Goal: Task Accomplishment & Management: Use online tool/utility

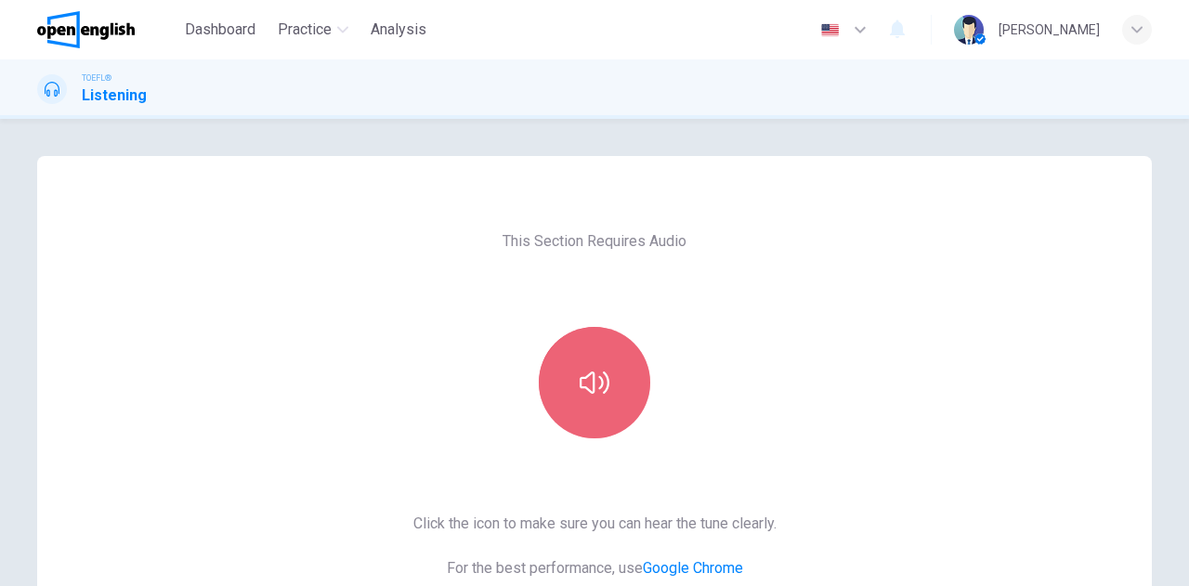
click at [570, 369] on button "button" at bounding box center [594, 382] width 111 height 111
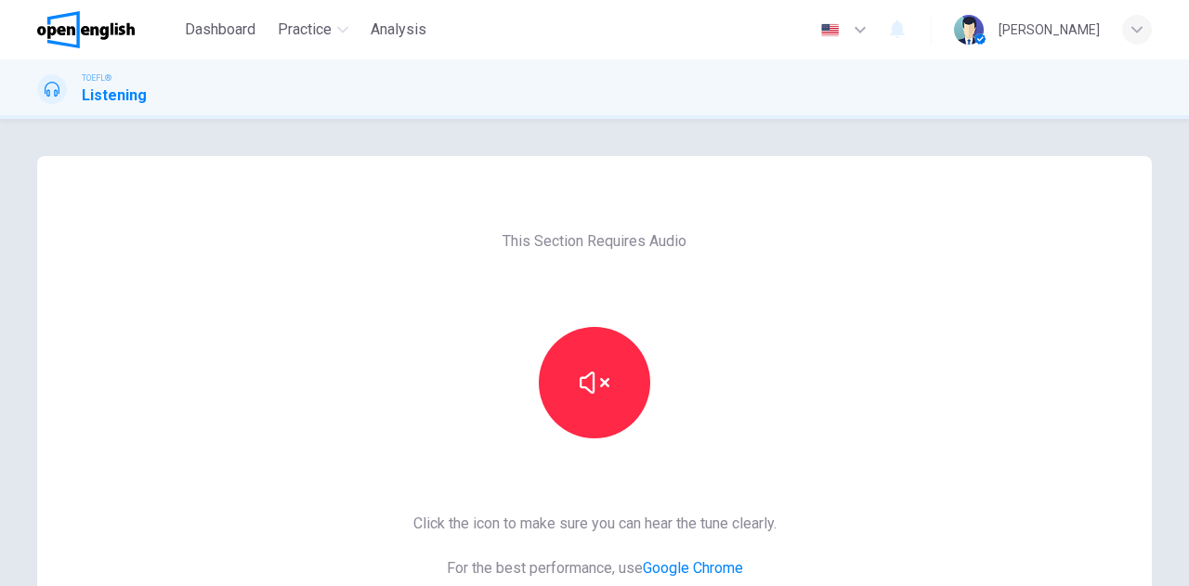
scroll to position [312, 0]
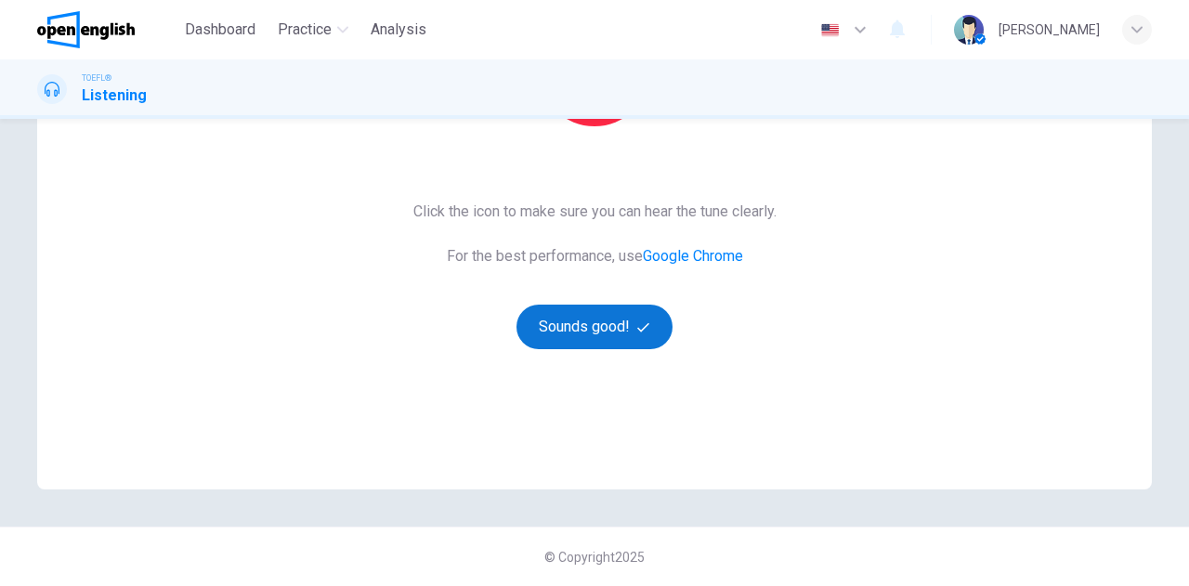
click at [580, 326] on button "Sounds good!" at bounding box center [595, 327] width 156 height 45
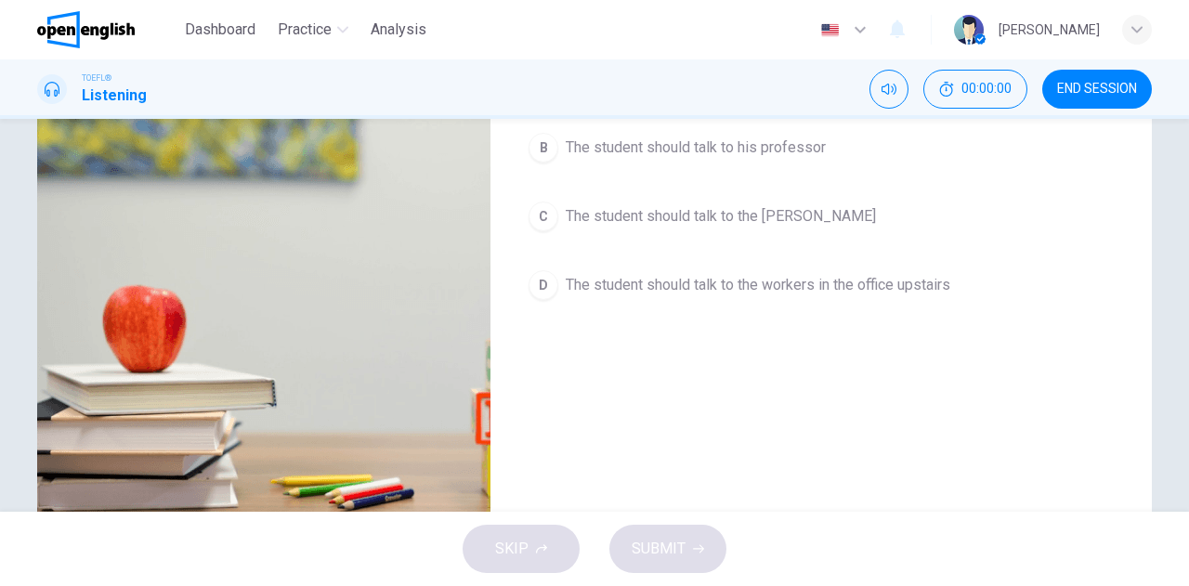
scroll to position [33, 0]
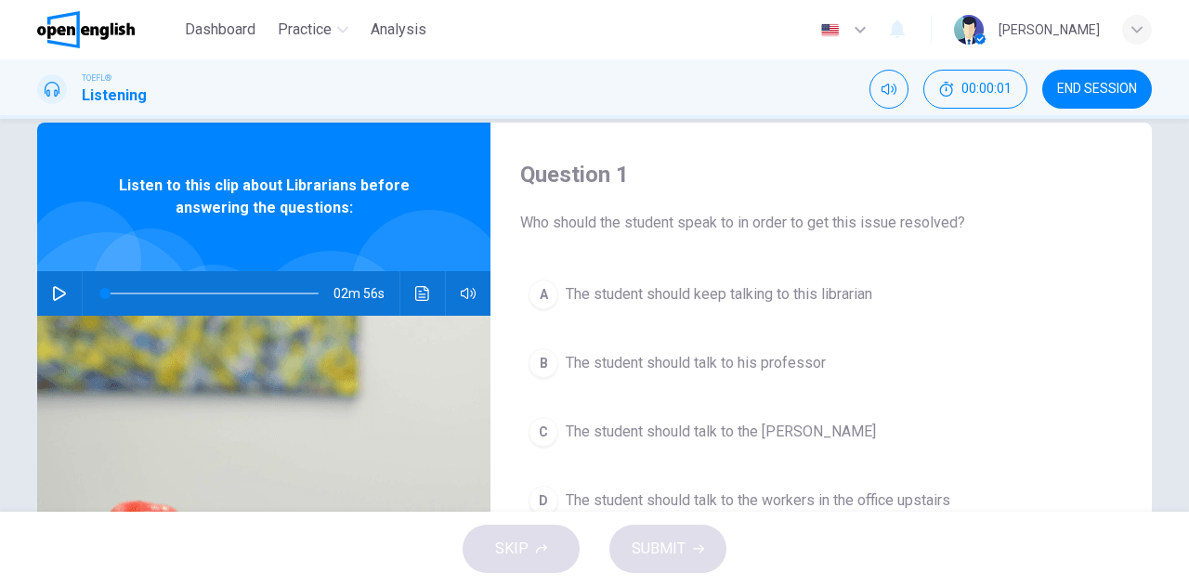
click at [39, 287] on div "02m 56s" at bounding box center [263, 293] width 453 height 45
click at [52, 294] on icon "button" at bounding box center [59, 293] width 15 height 15
click at [124, 290] on span at bounding box center [129, 293] width 11 height 11
drag, startPoint x: 175, startPoint y: 291, endPoint x: 87, endPoint y: 278, distance: 88.3
click at [99, 288] on span at bounding box center [104, 293] width 11 height 11
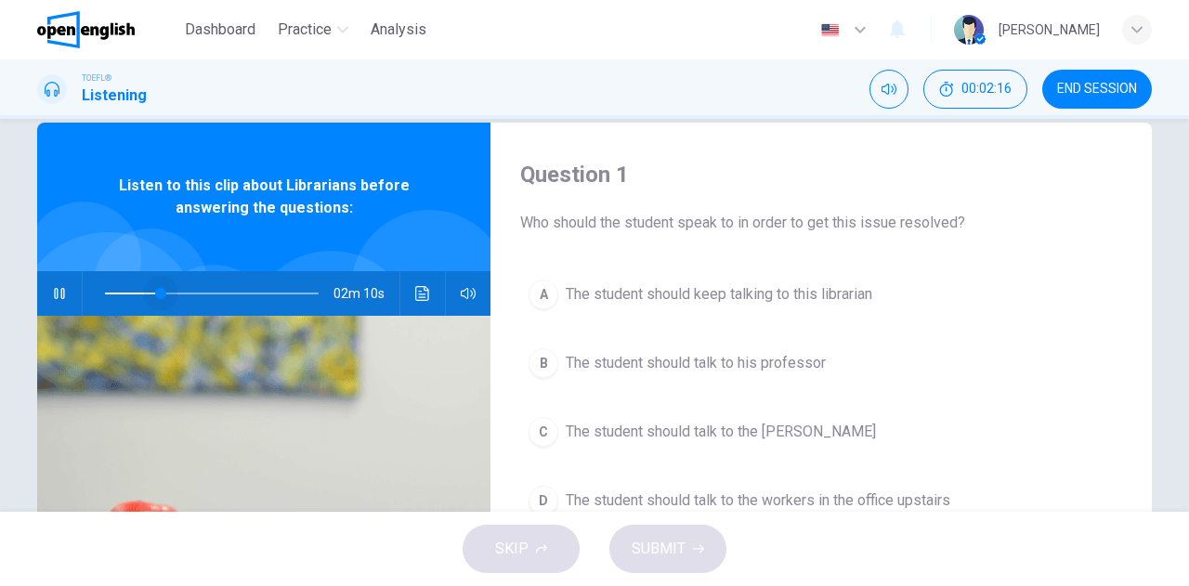
drag, startPoint x: 166, startPoint y: 293, endPoint x: 60, endPoint y: 277, distance: 107.1
click at [60, 277] on div "02m 10s" at bounding box center [263, 293] width 453 height 45
click at [59, 294] on icon "button" at bounding box center [59, 293] width 13 height 15
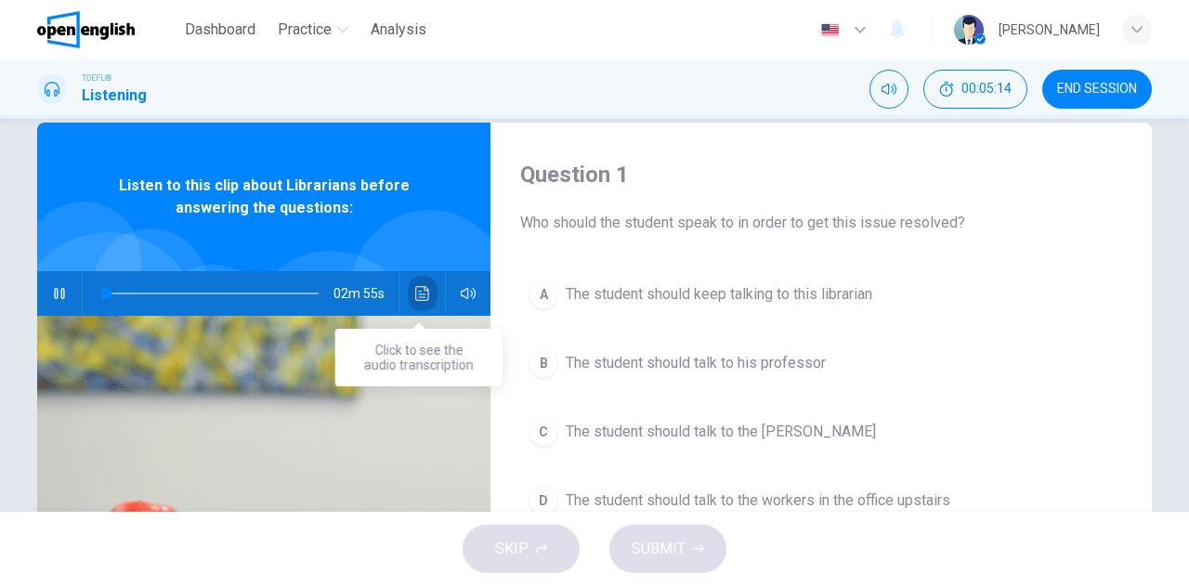
click at [415, 288] on icon "Click to see the audio transcription" at bounding box center [422, 293] width 15 height 15
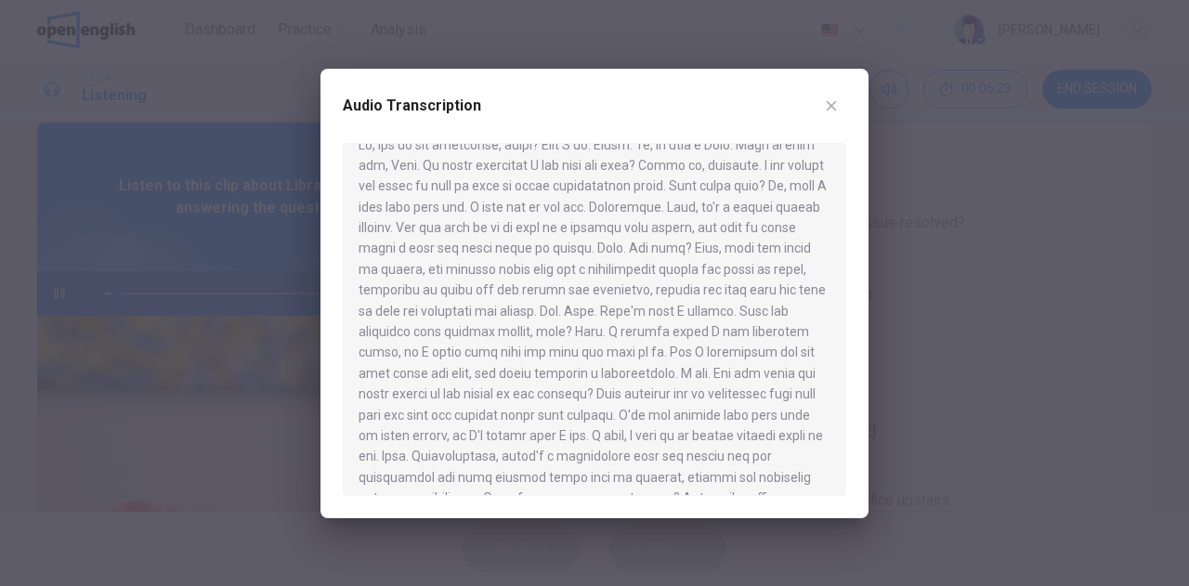
scroll to position [33, 0]
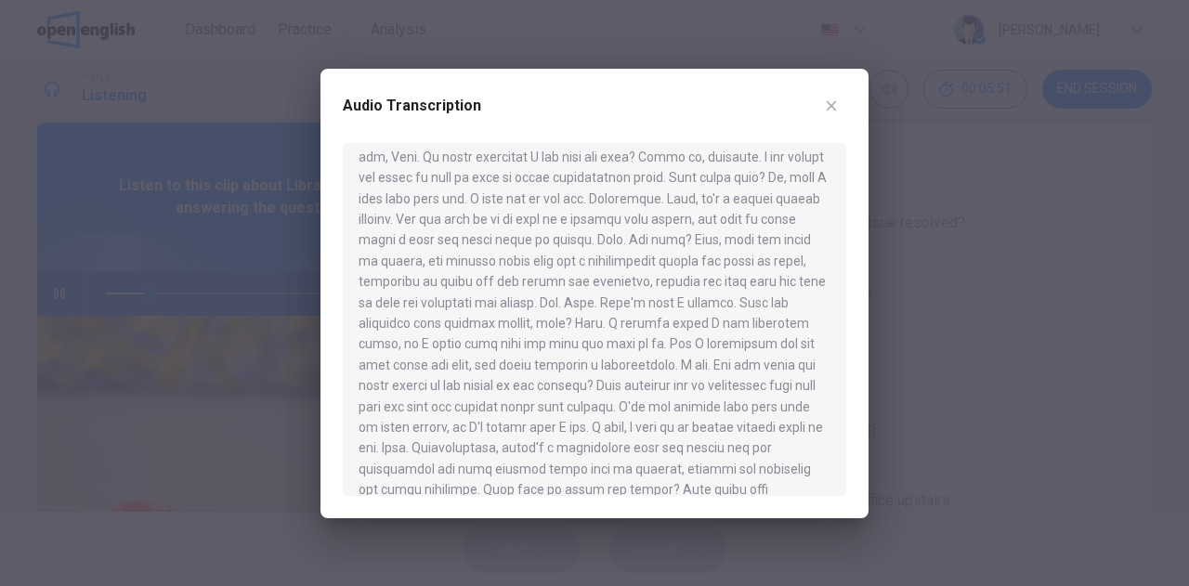
click at [128, 264] on div at bounding box center [594, 293] width 1189 height 586
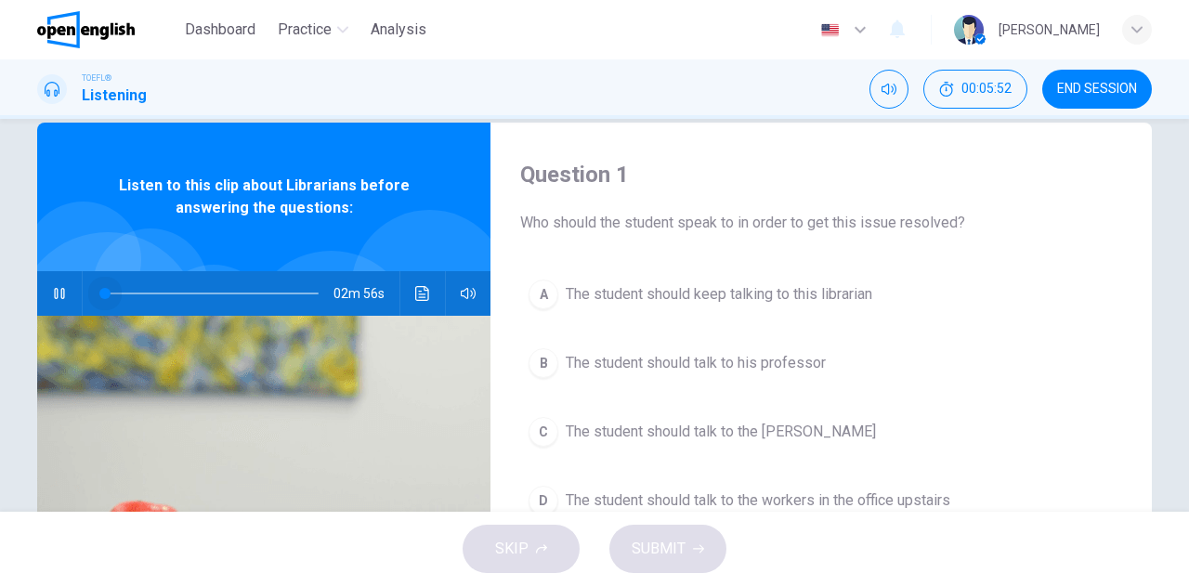
drag, startPoint x: 141, startPoint y: 295, endPoint x: 91, endPoint y: 280, distance: 52.6
click at [99, 288] on span at bounding box center [104, 293] width 11 height 11
click at [415, 293] on icon "Click to see the audio transcription" at bounding box center [422, 293] width 15 height 15
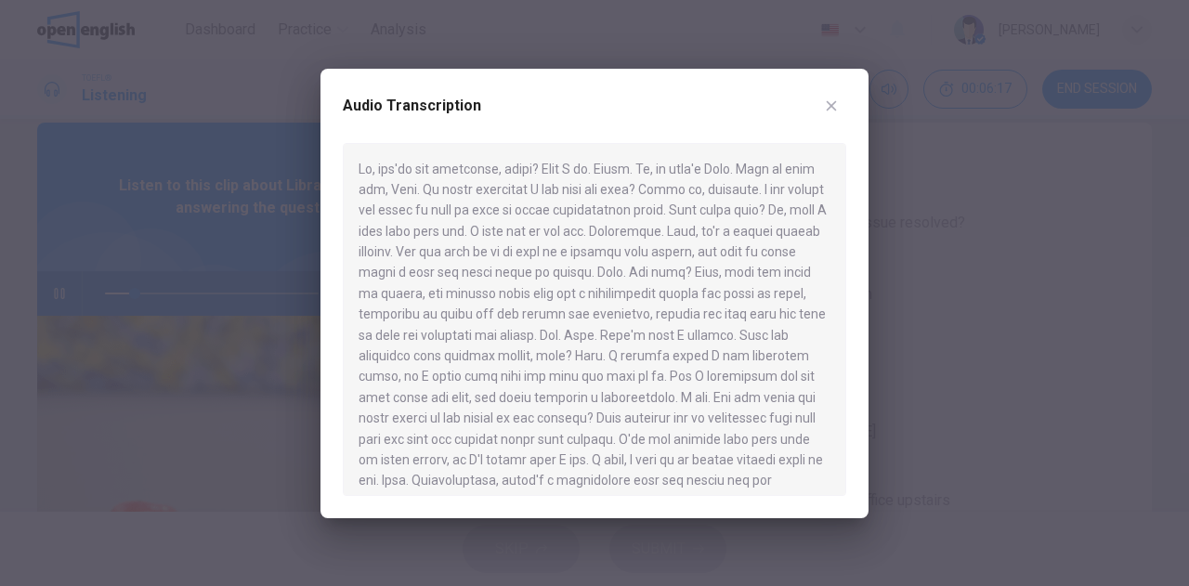
click at [113, 293] on div at bounding box center [594, 293] width 1189 height 586
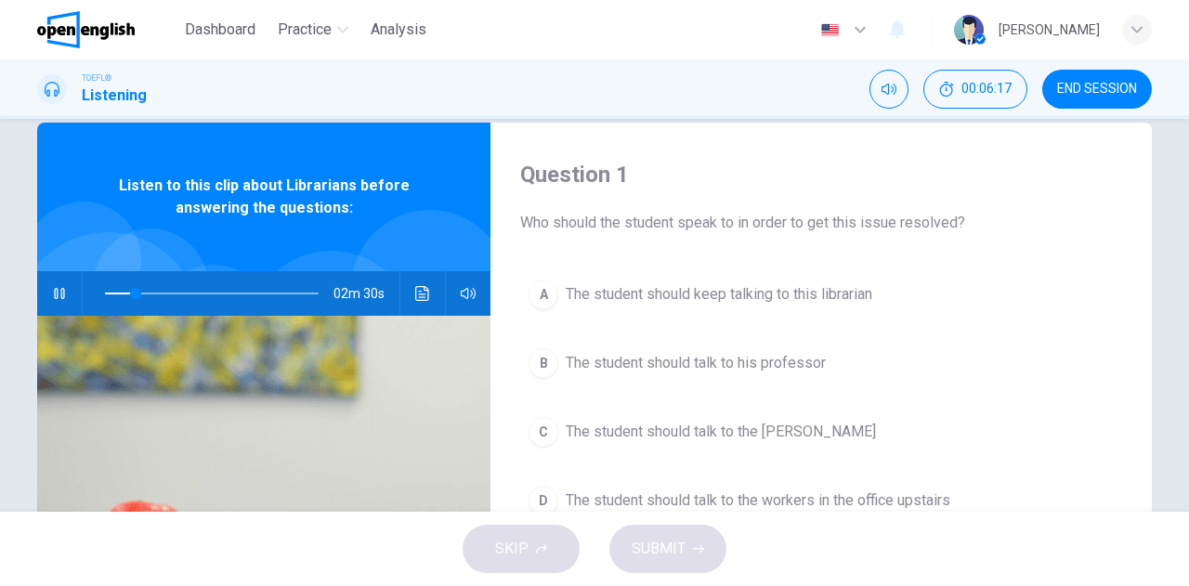
click at [110, 294] on span at bounding box center [212, 294] width 214 height 26
click at [420, 295] on icon "Click to see the audio transcription" at bounding box center [422, 293] width 15 height 15
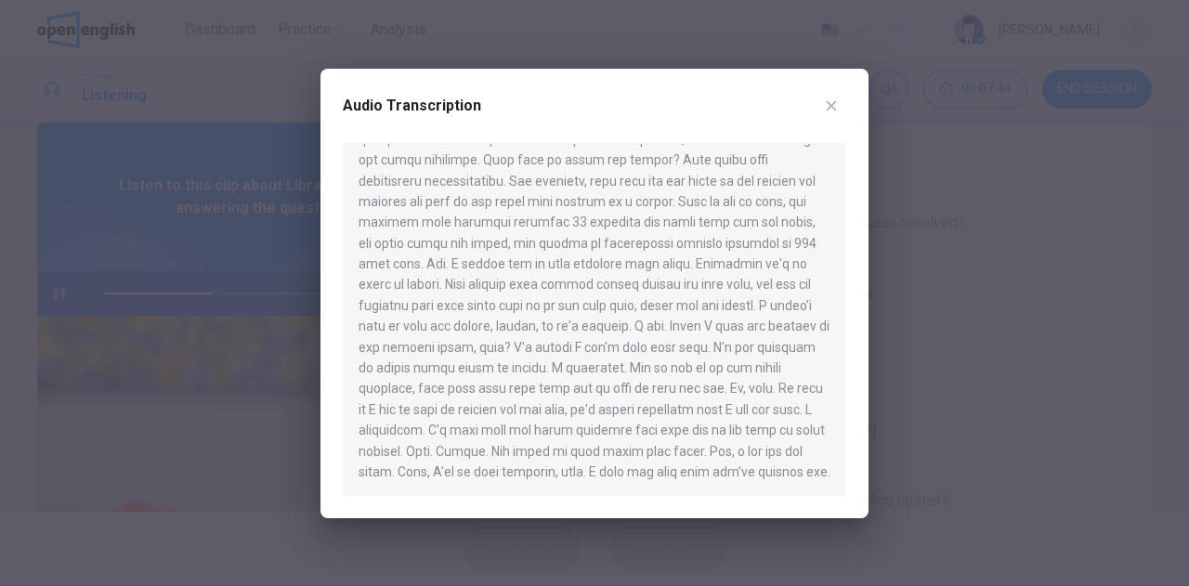
scroll to position [364, 0]
click at [229, 291] on div at bounding box center [594, 293] width 1189 height 586
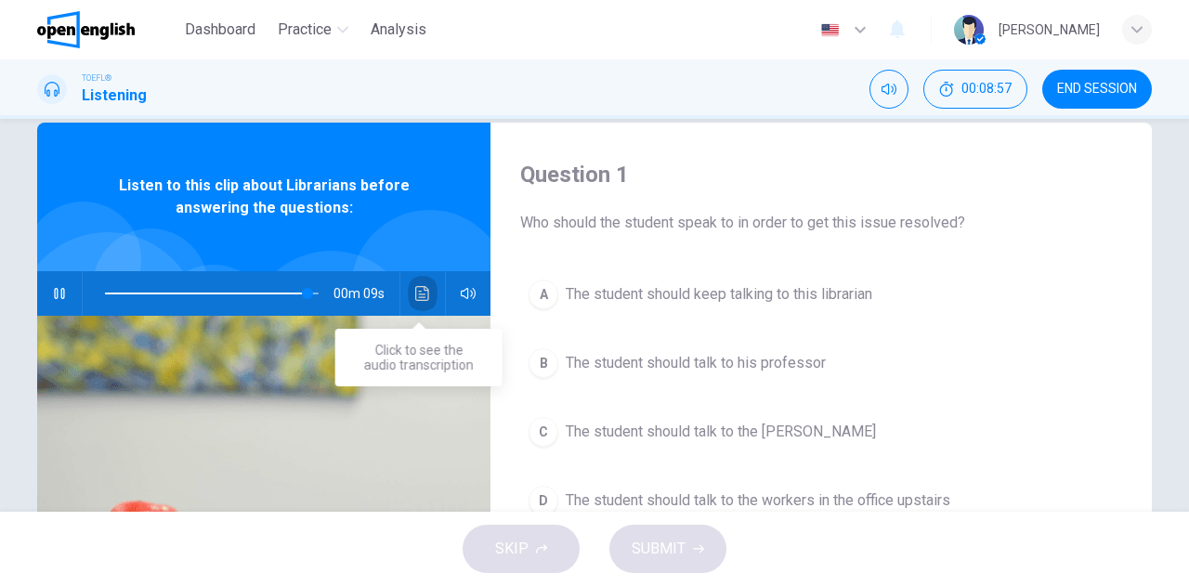
click at [420, 291] on icon "Click to see the audio transcription" at bounding box center [422, 293] width 15 height 15
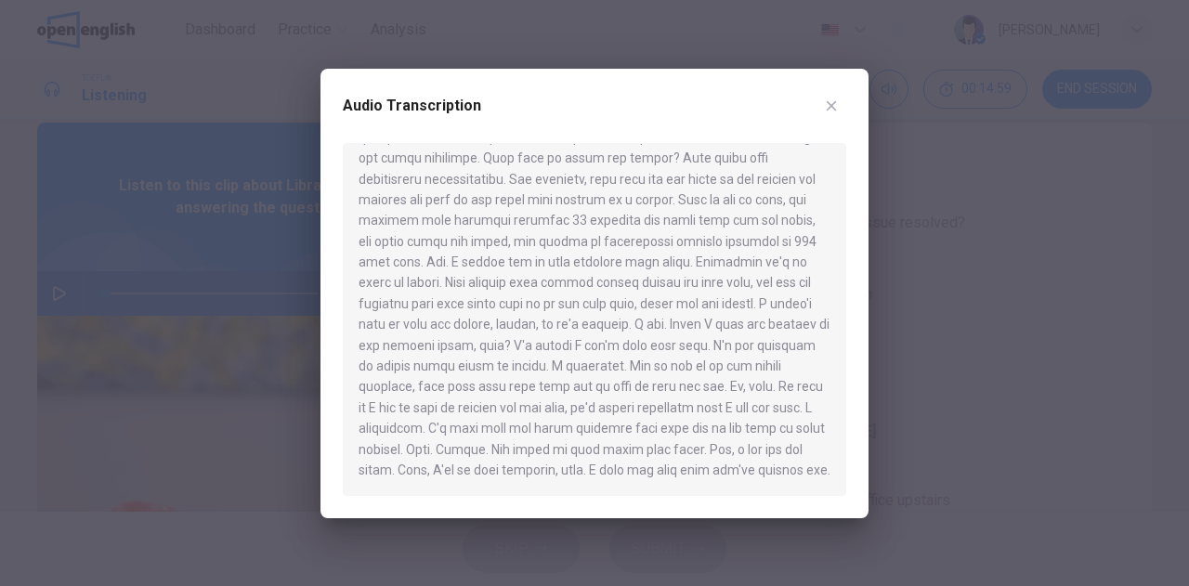
drag, startPoint x: 801, startPoint y: 265, endPoint x: 733, endPoint y: 261, distance: 67.9
click at [733, 261] on div at bounding box center [595, 319] width 504 height 353
click at [71, 218] on div at bounding box center [594, 293] width 1189 height 586
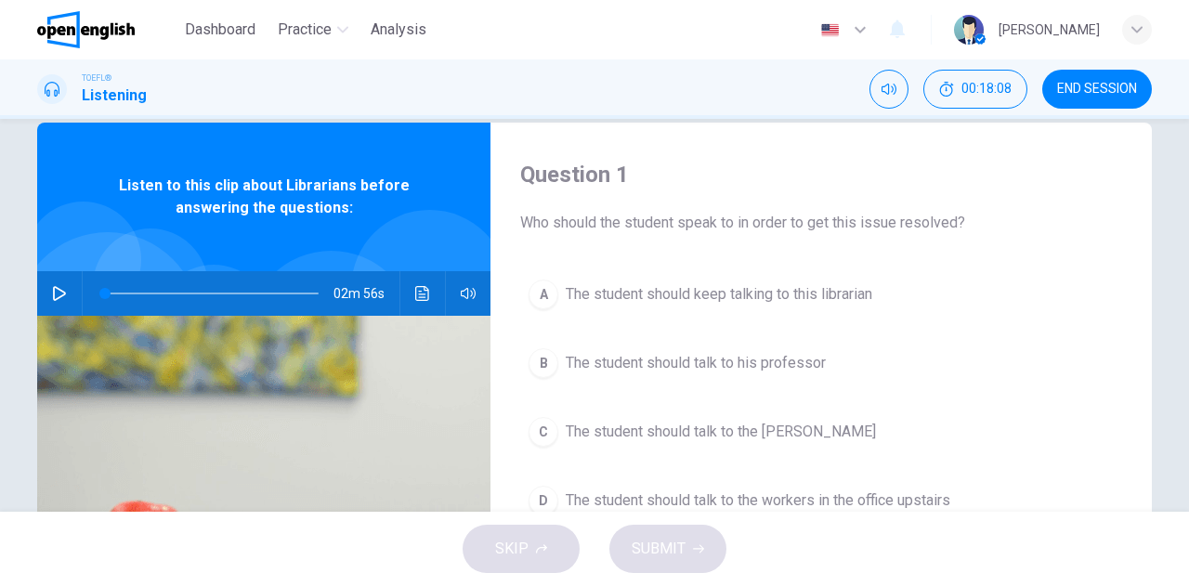
click at [52, 296] on icon "button" at bounding box center [59, 293] width 15 height 15
click at [107, 291] on span at bounding box center [212, 294] width 214 height 26
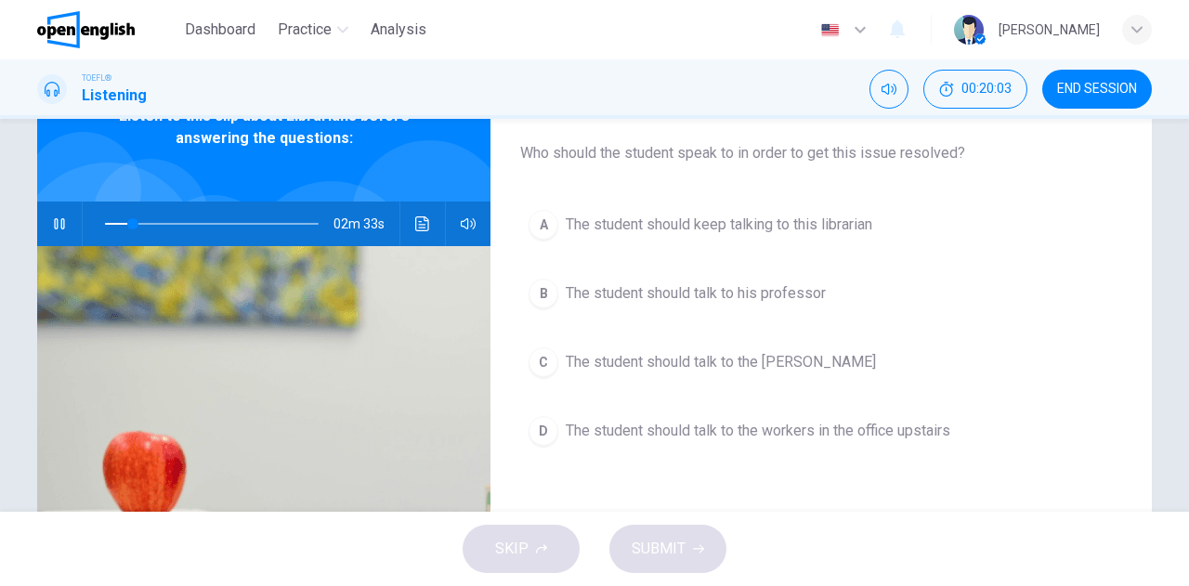
scroll to position [126, 0]
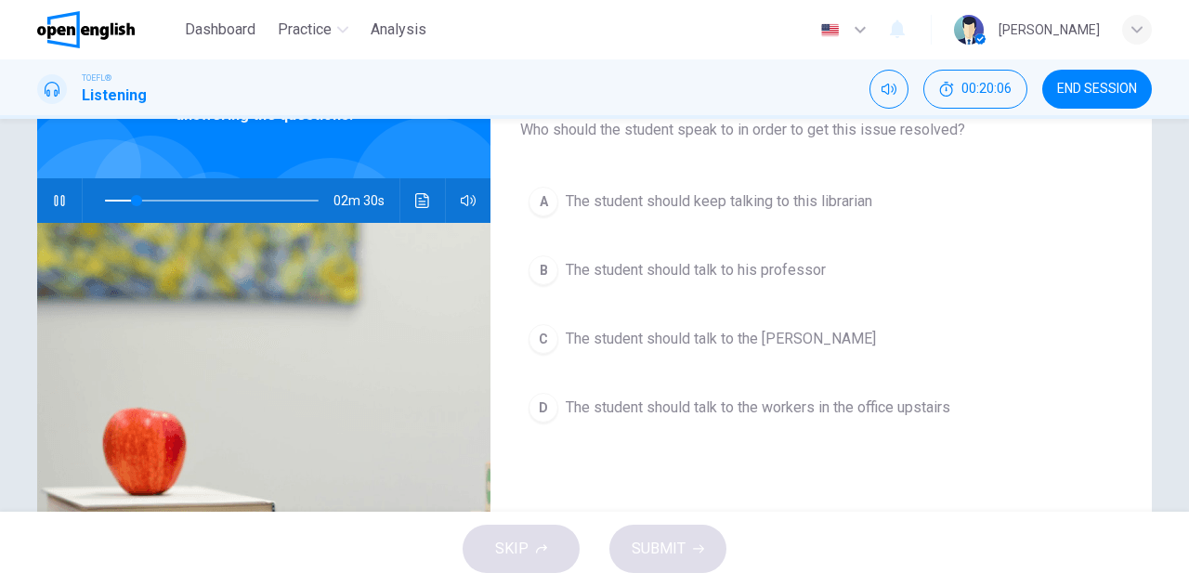
click at [734, 397] on span "The student should talk to the workers in the office upstairs" at bounding box center [758, 408] width 385 height 22
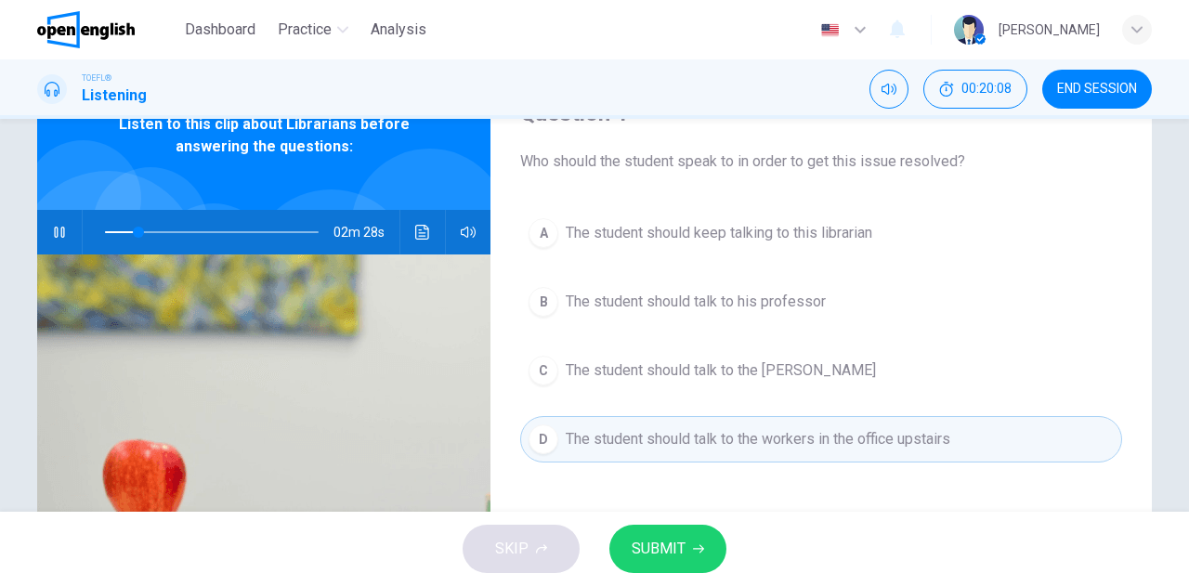
scroll to position [186, 0]
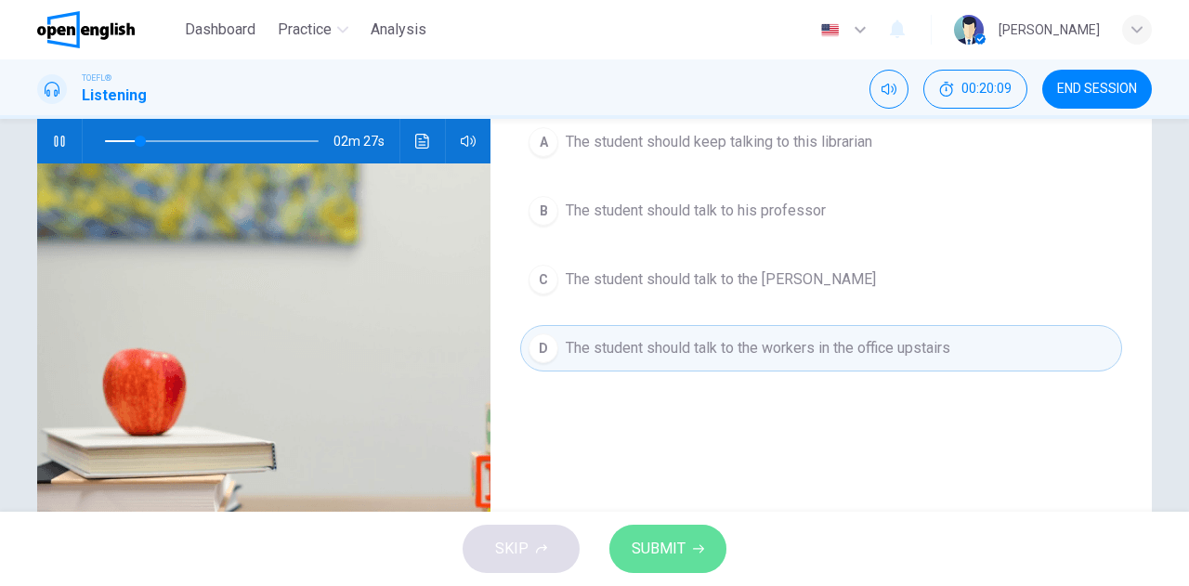
click at [700, 547] on icon "button" at bounding box center [698, 549] width 11 height 11
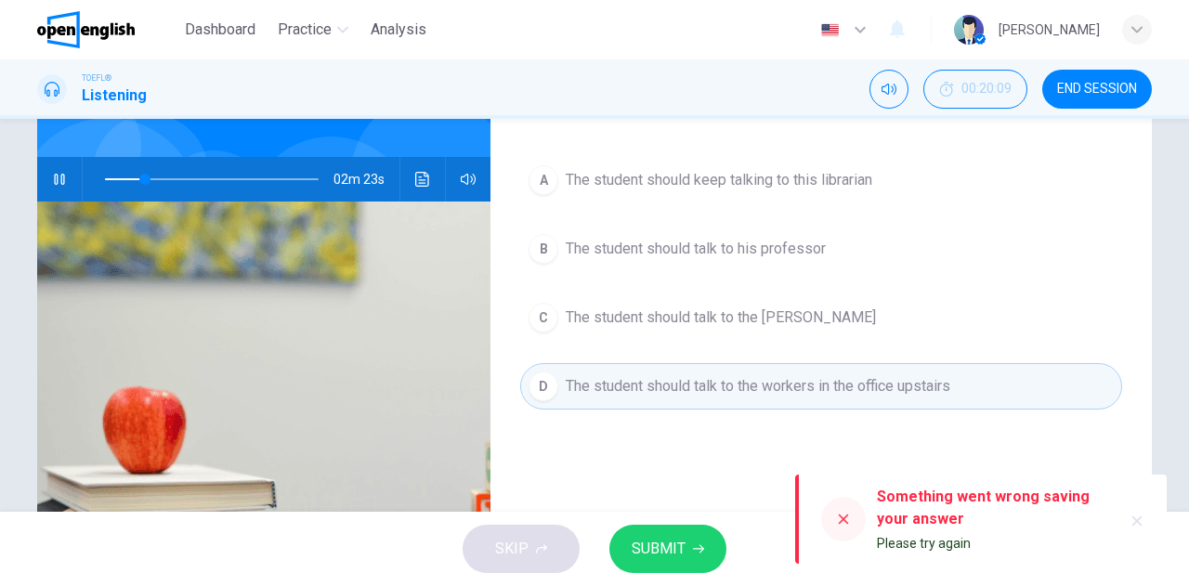
scroll to position [141, 0]
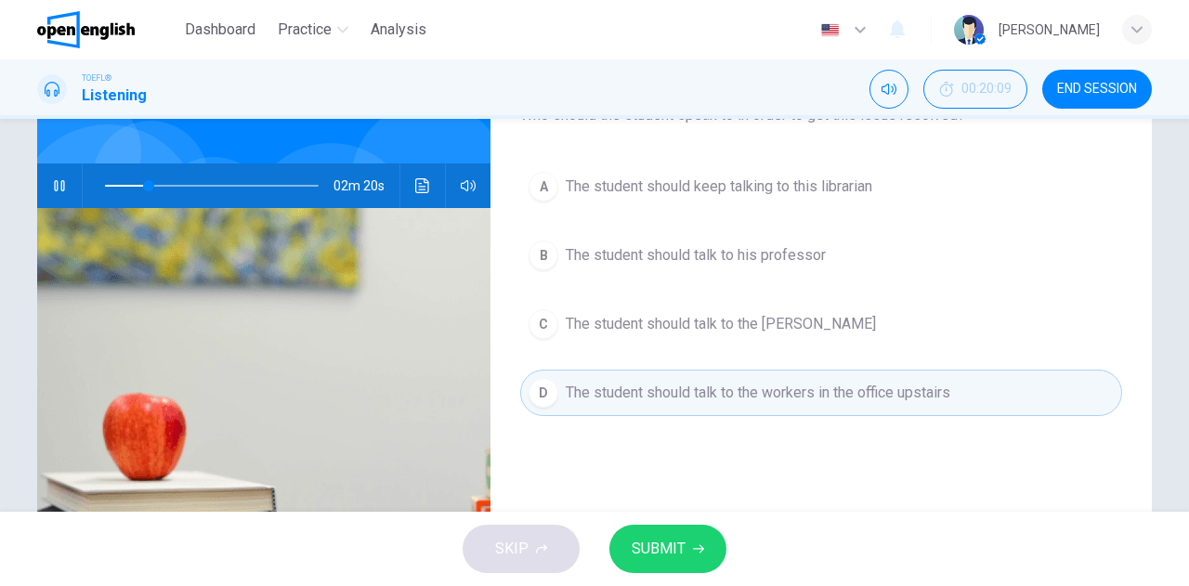
click at [639, 319] on span "The student should talk to the [PERSON_NAME]" at bounding box center [721, 324] width 310 height 22
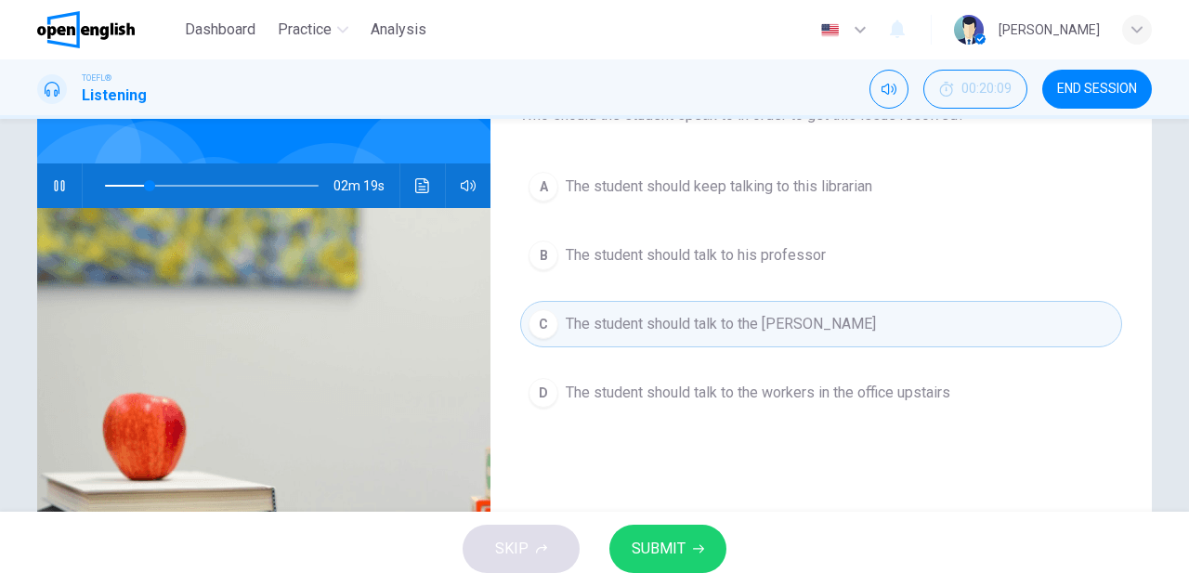
click at [671, 528] on button "SUBMIT" at bounding box center [668, 549] width 117 height 48
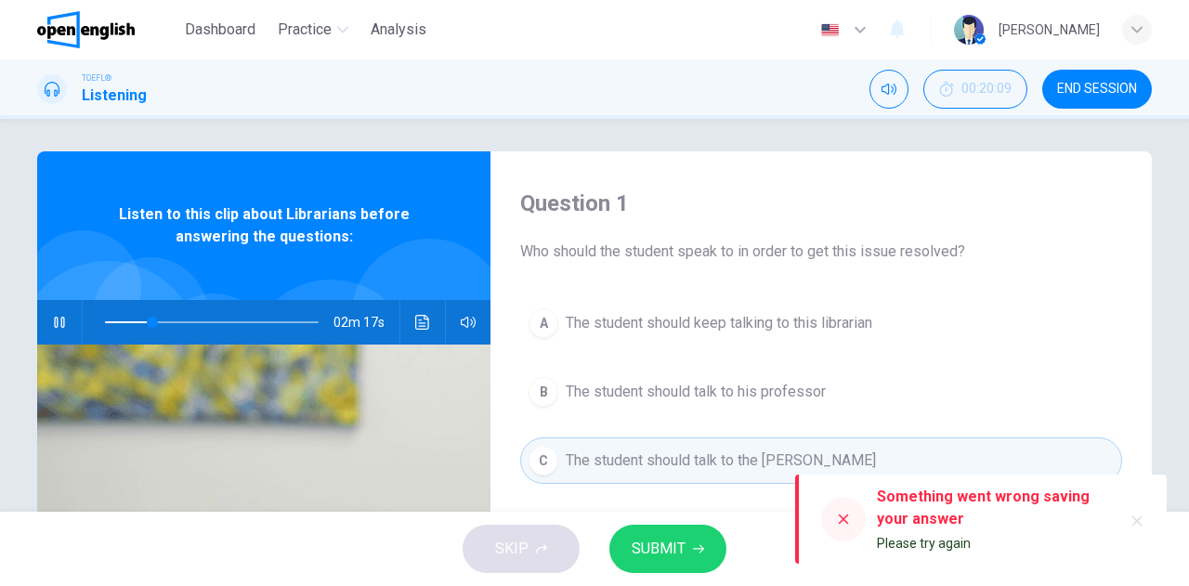
scroll to position [0, 0]
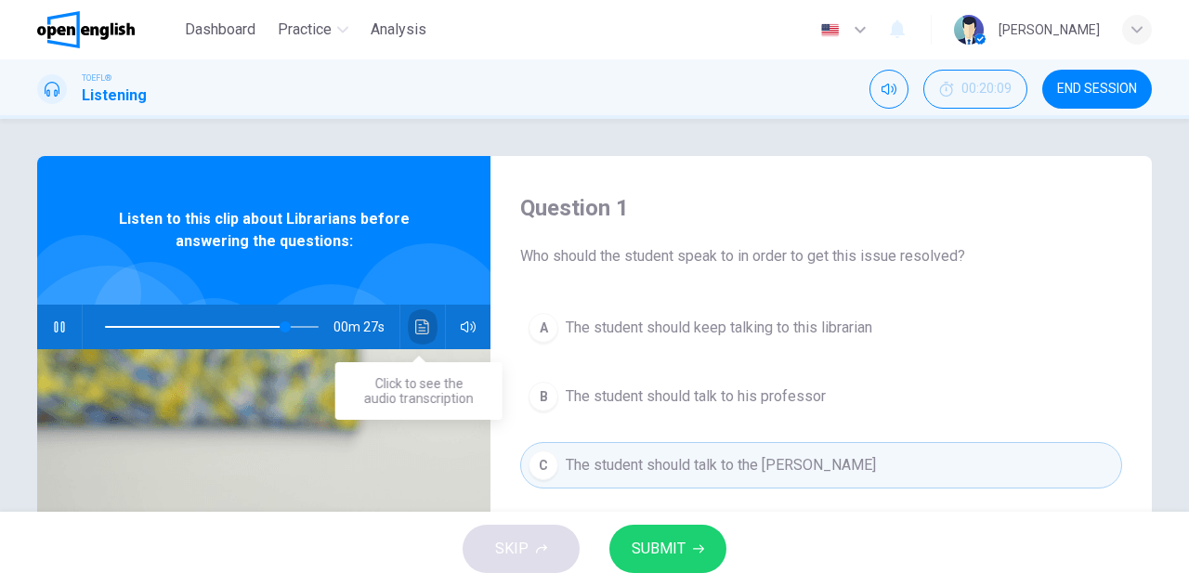
click at [415, 324] on icon "Click to see the audio transcription" at bounding box center [422, 327] width 14 height 15
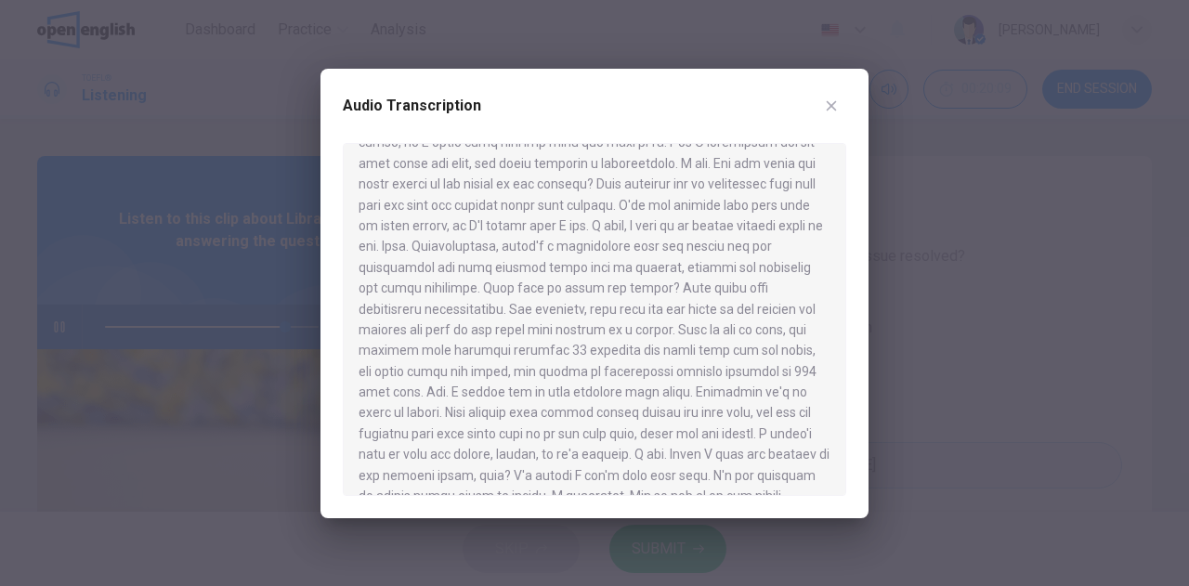
scroll to position [364, 0]
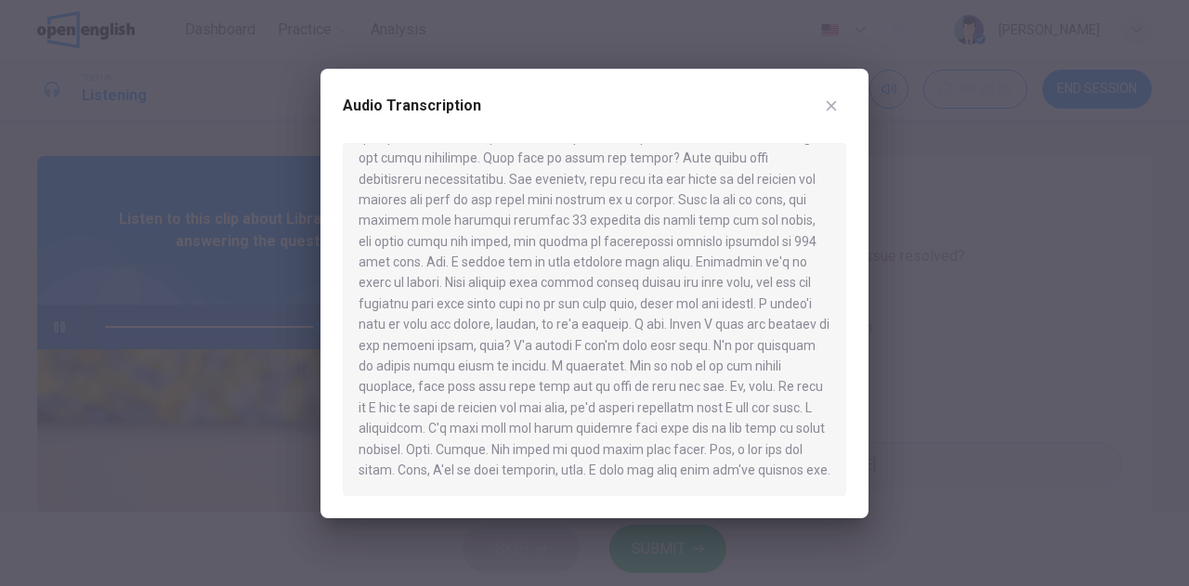
type input "*"
